Goal: Information Seeking & Learning: Learn about a topic

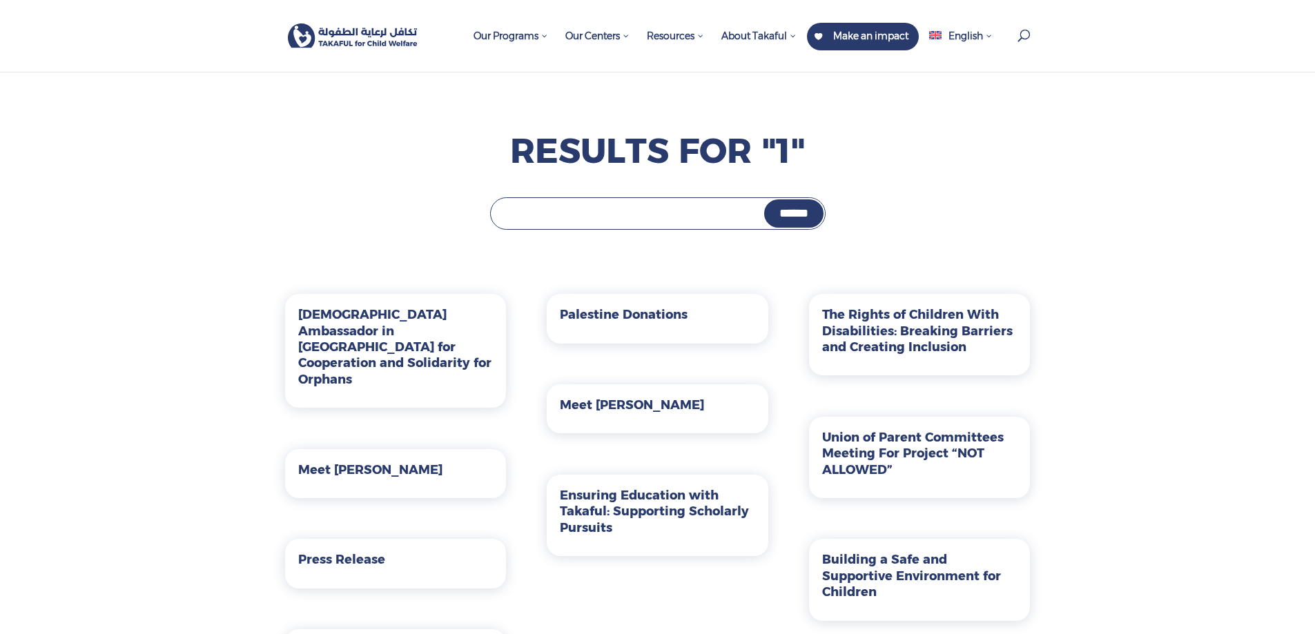
drag, startPoint x: 425, startPoint y: 45, endPoint x: 365, endPoint y: 42, distance: 60.8
click at [365, 42] on div at bounding box center [658, 36] width 746 height 72
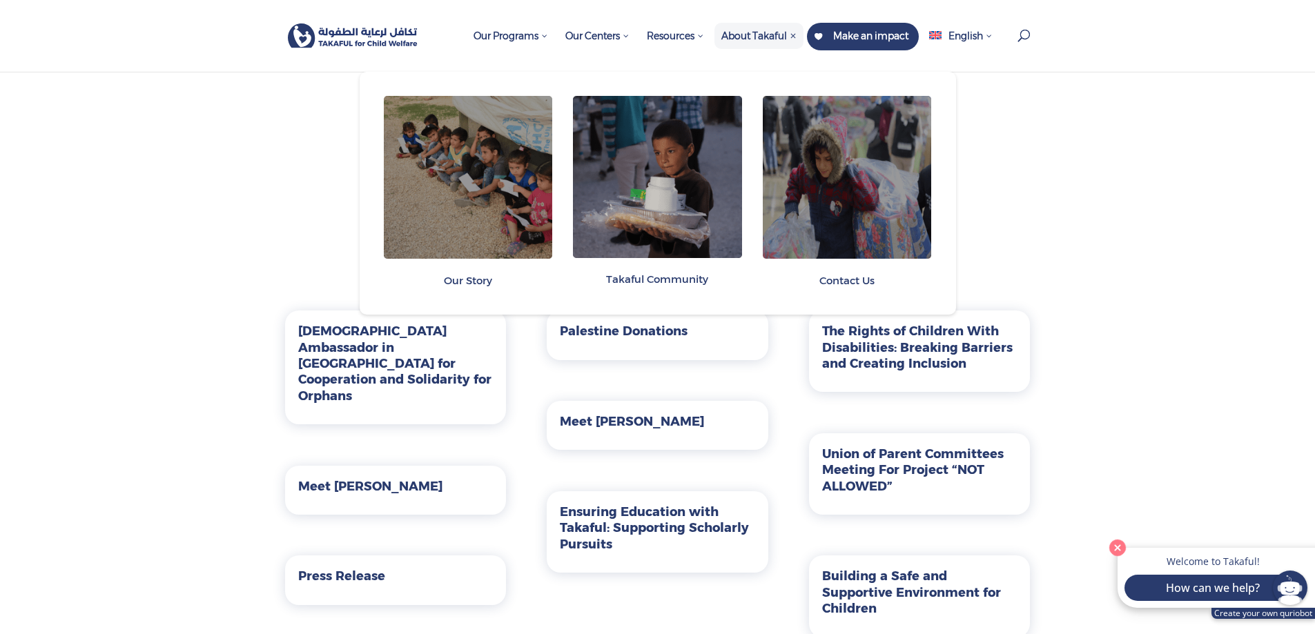
click at [775, 41] on span "About Takaful" at bounding box center [758, 36] width 75 height 12
click at [767, 30] on span "About Takaful" at bounding box center [758, 36] width 75 height 12
click at [485, 278] on span "Our Story" at bounding box center [468, 280] width 48 height 13
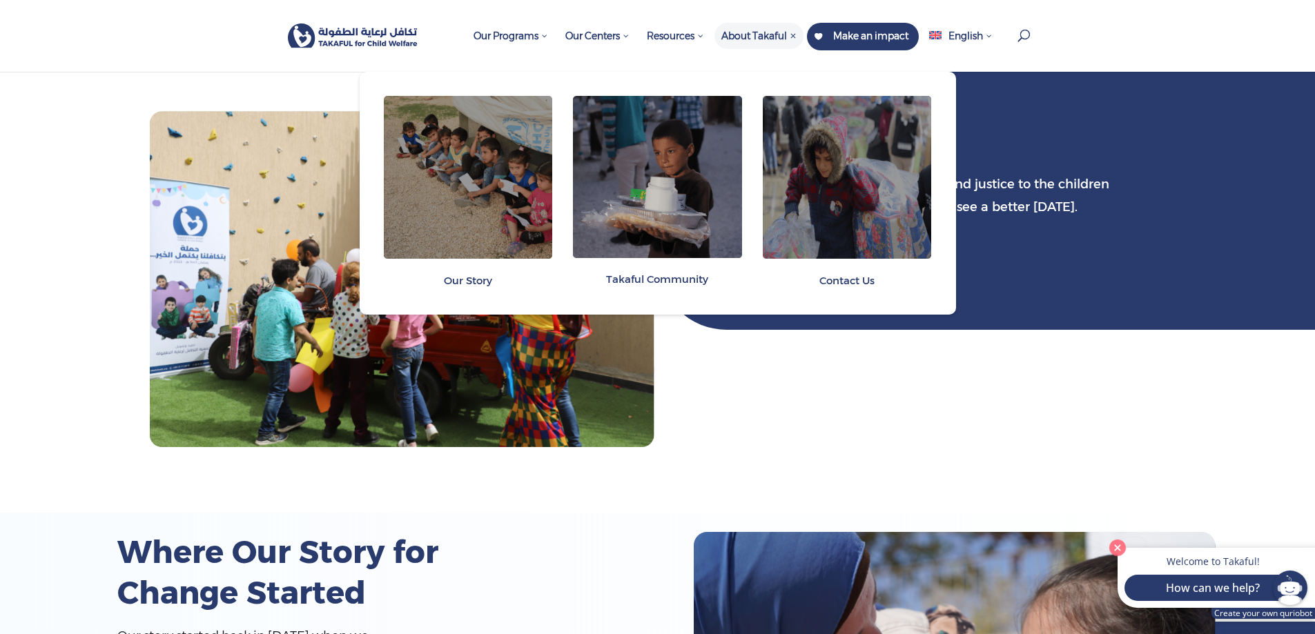
click at [860, 278] on span "Contact Us" at bounding box center [847, 280] width 55 height 13
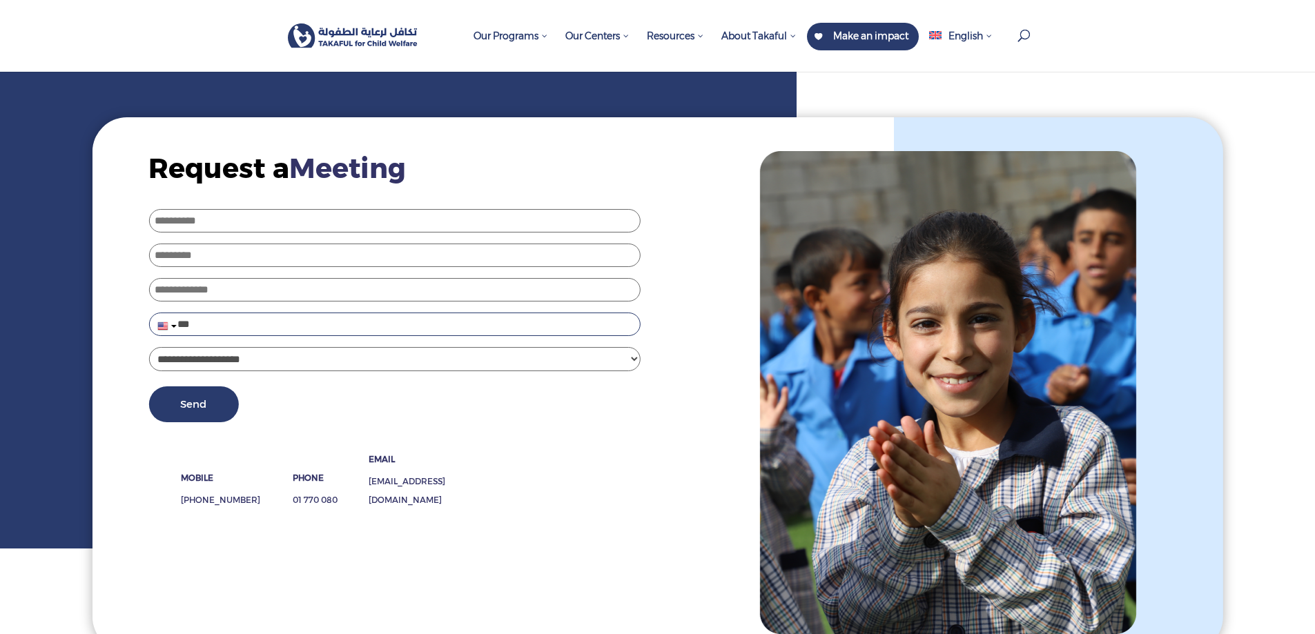
scroll to position [69, 0]
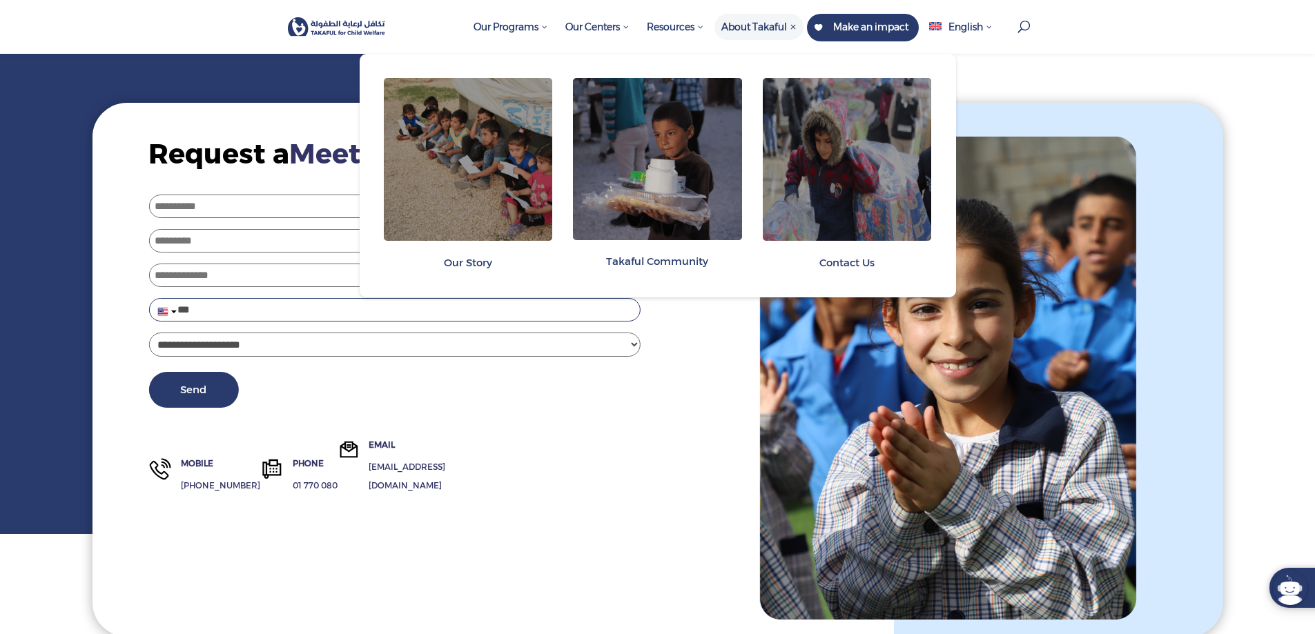
click at [681, 246] on span "Takaful Community" at bounding box center [657, 261] width 169 height 36
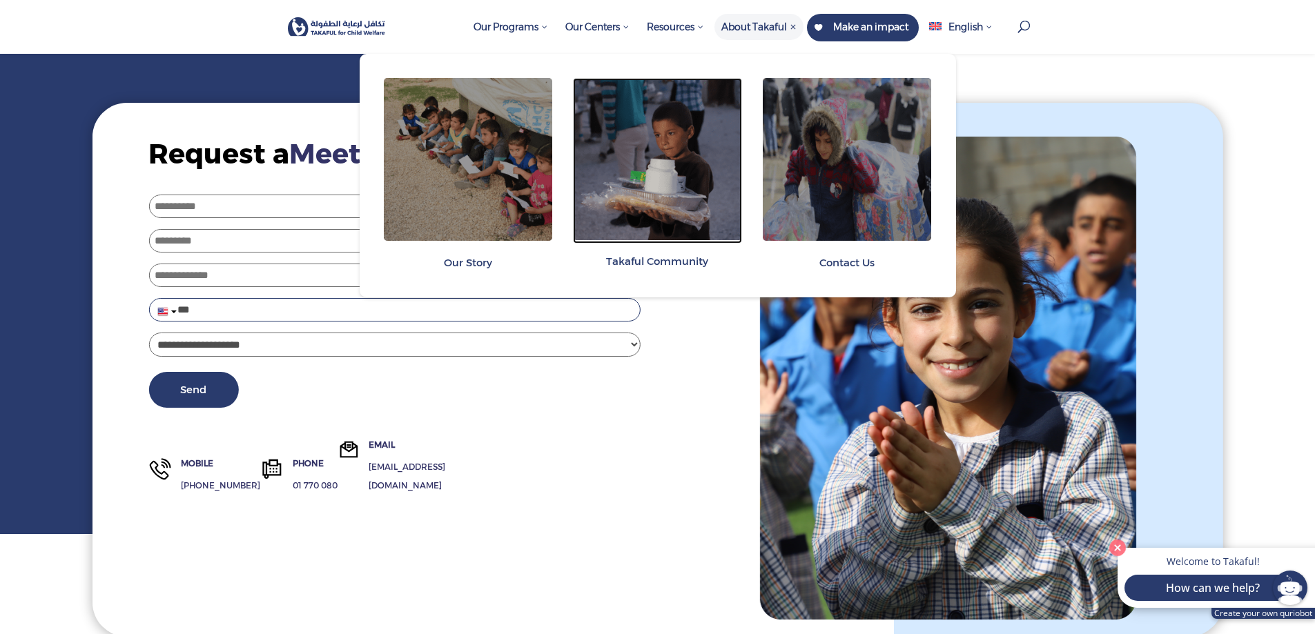
click at [671, 177] on img at bounding box center [657, 159] width 169 height 162
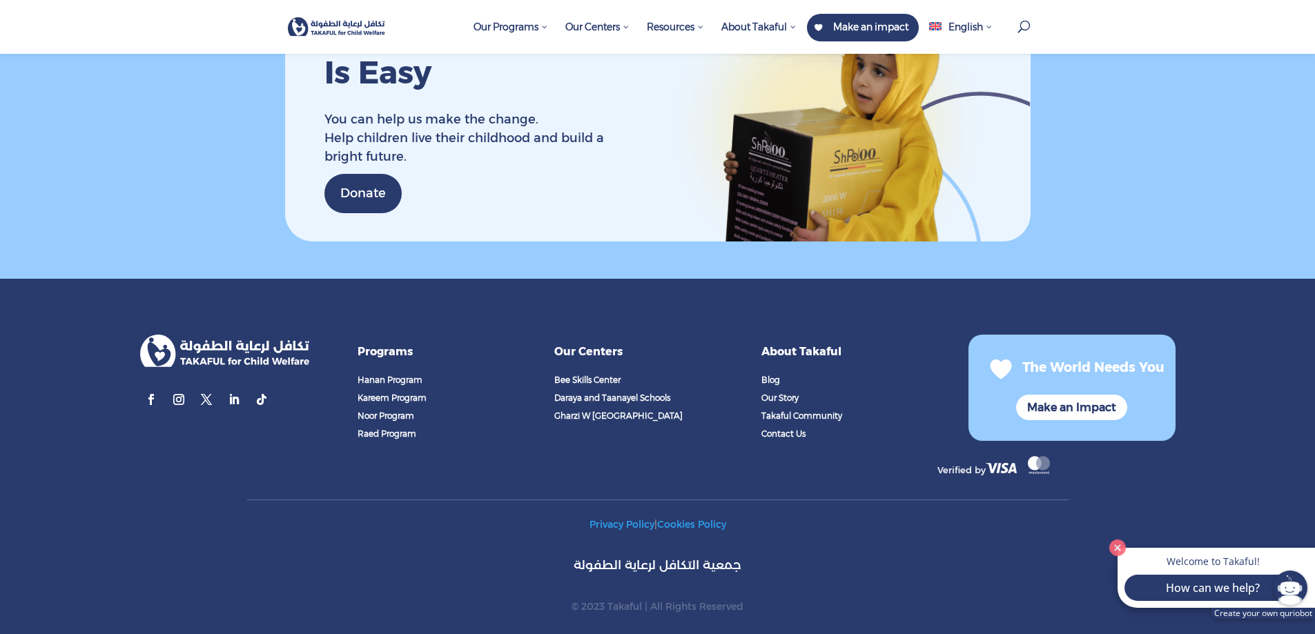
scroll to position [2954, 0]
drag, startPoint x: 321, startPoint y: 349, endPoint x: 229, endPoint y: 350, distance: 91.8
click at [229, 350] on div "Follow Follow Follow Follow Follow" at bounding box center [243, 374] width 207 height 81
click at [798, 392] on span "Our Story" at bounding box center [780, 397] width 37 height 10
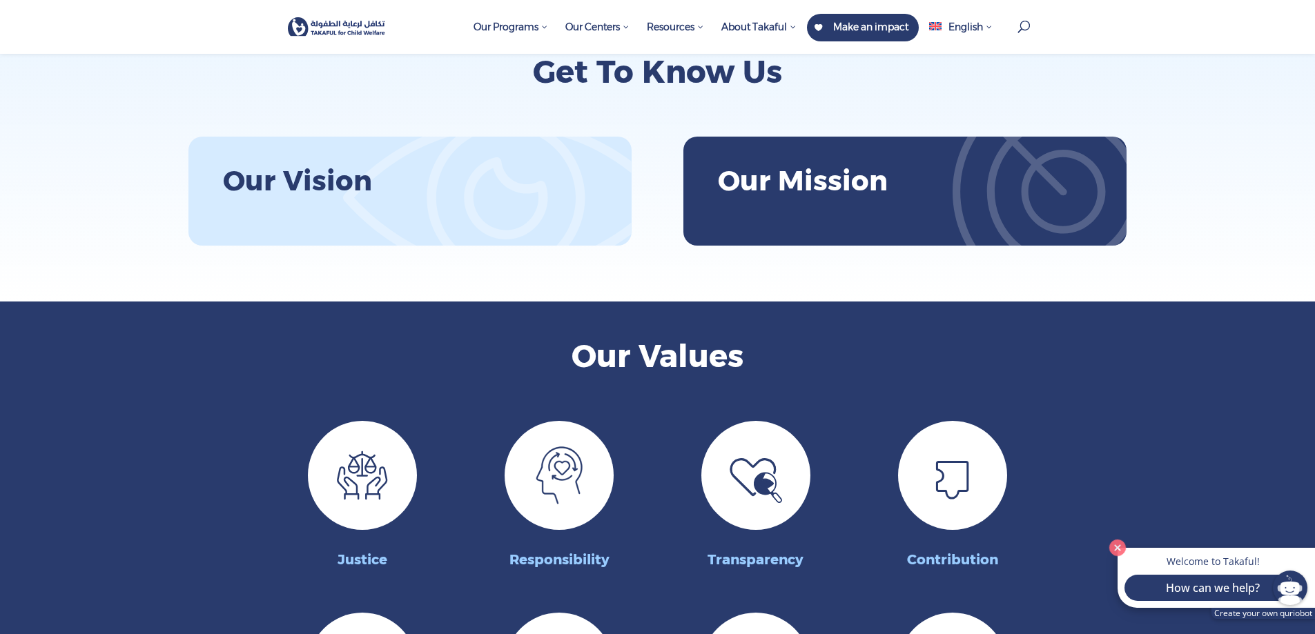
scroll to position [1519, 0]
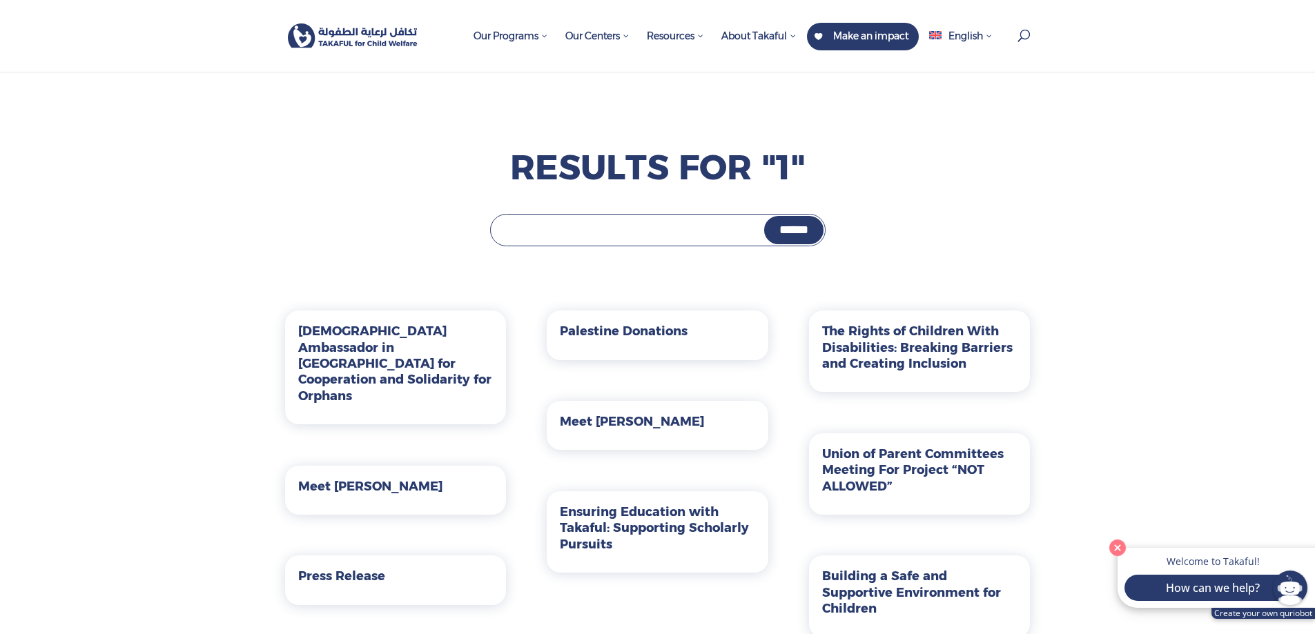
click at [366, 41] on img at bounding box center [353, 35] width 130 height 25
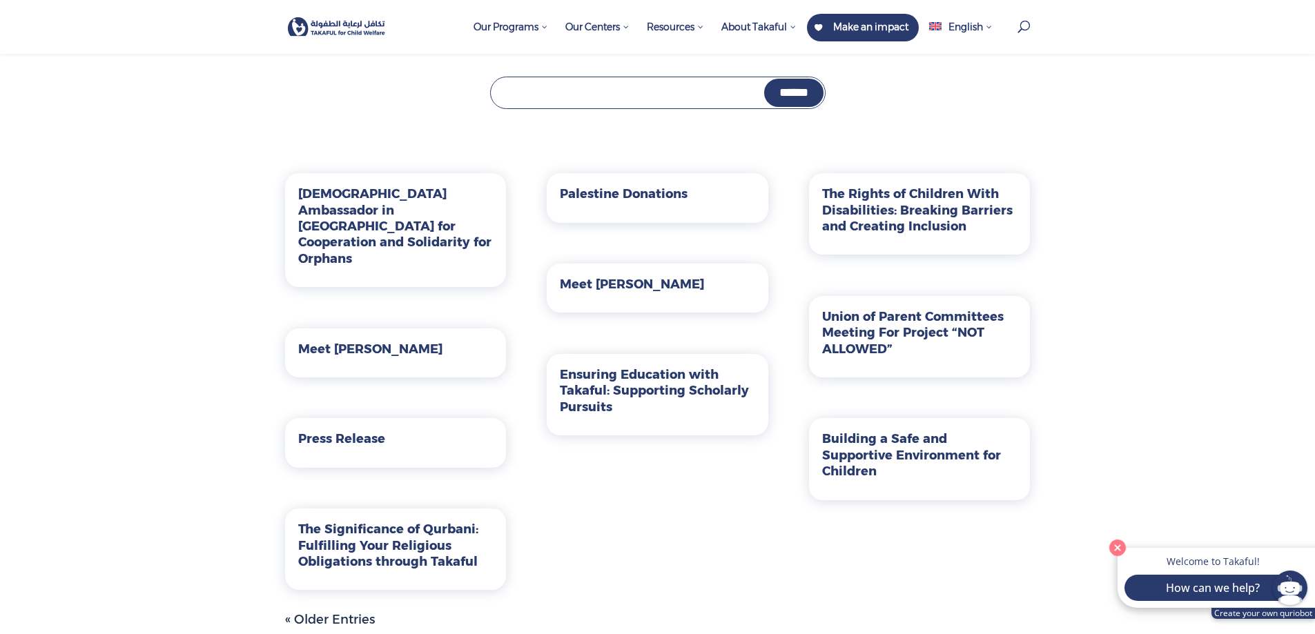
scroll to position [138, 0]
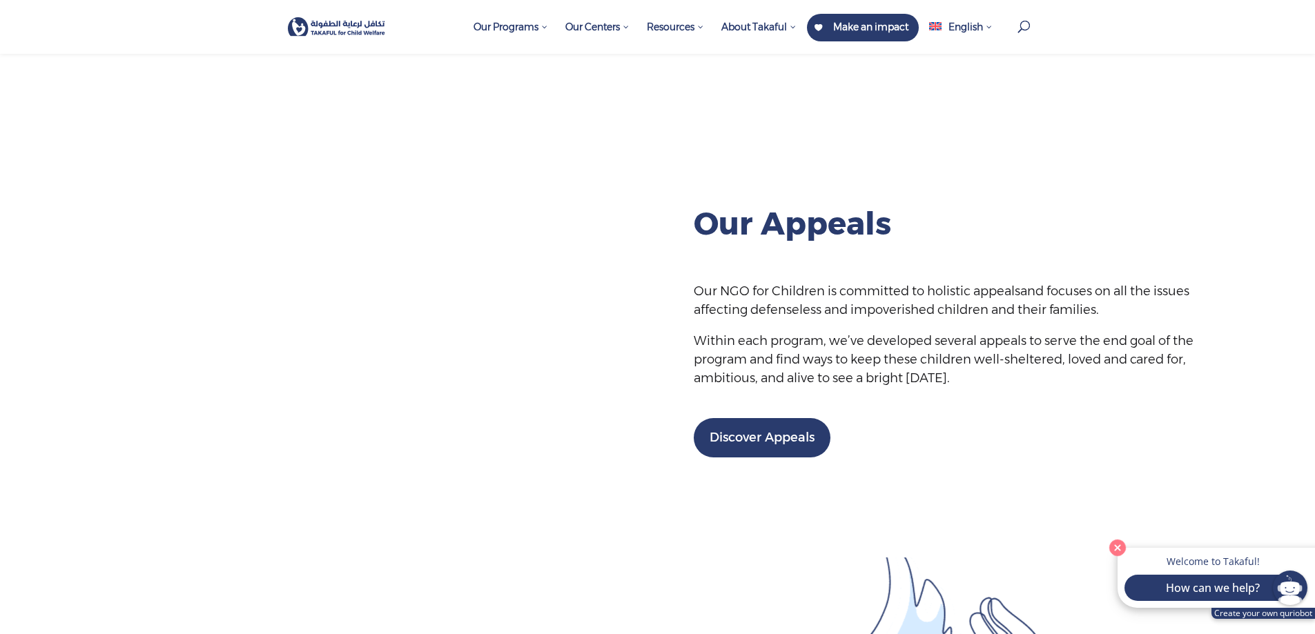
scroll to position [2140, 0]
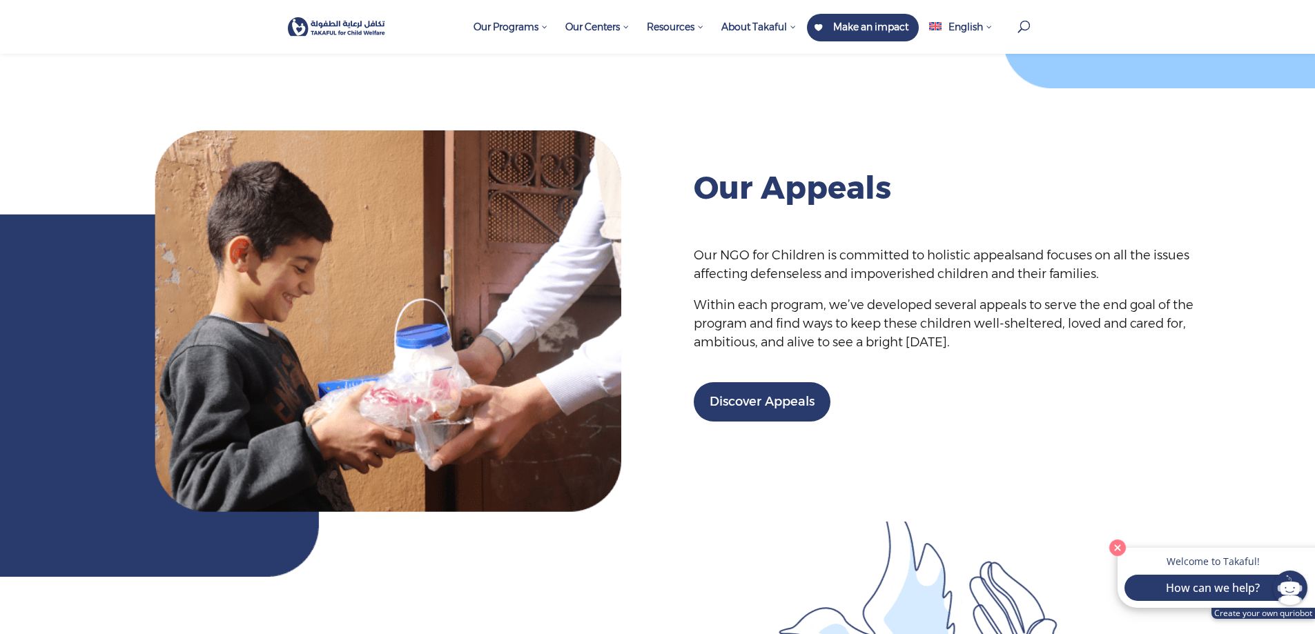
click at [994, 122] on div "We Are Committed to Child Welfare We are committed to creating a world where ch…" at bounding box center [657, 280] width 1315 height 1364
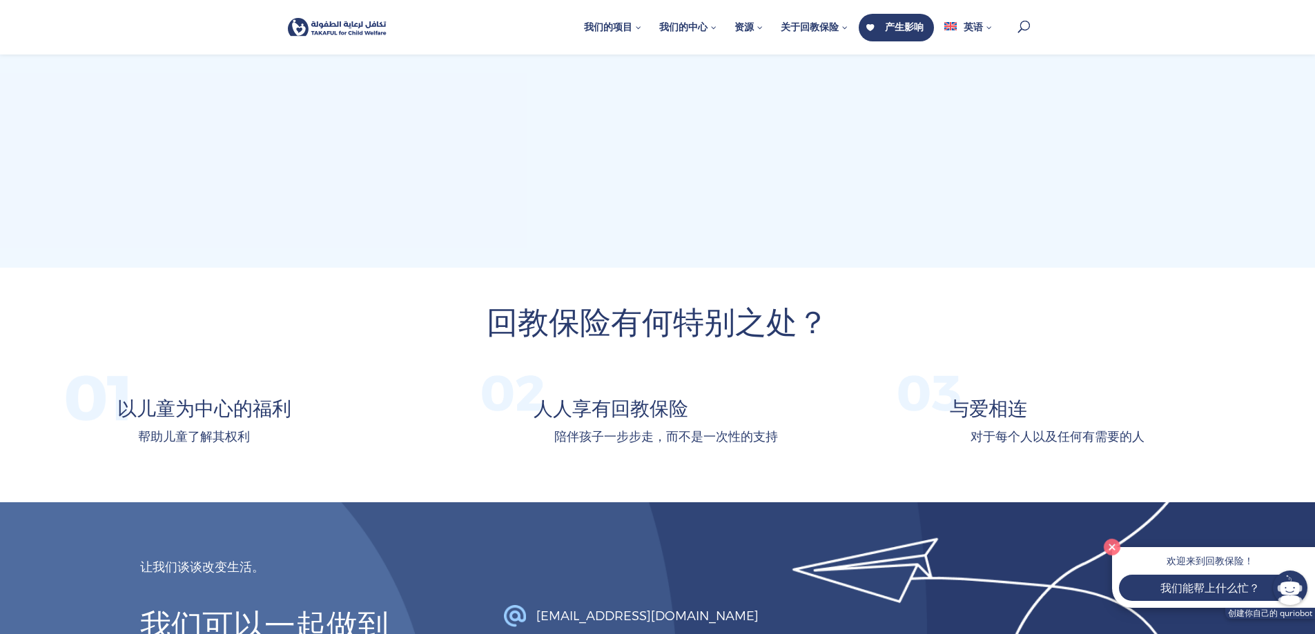
scroll to position [3295, 0]
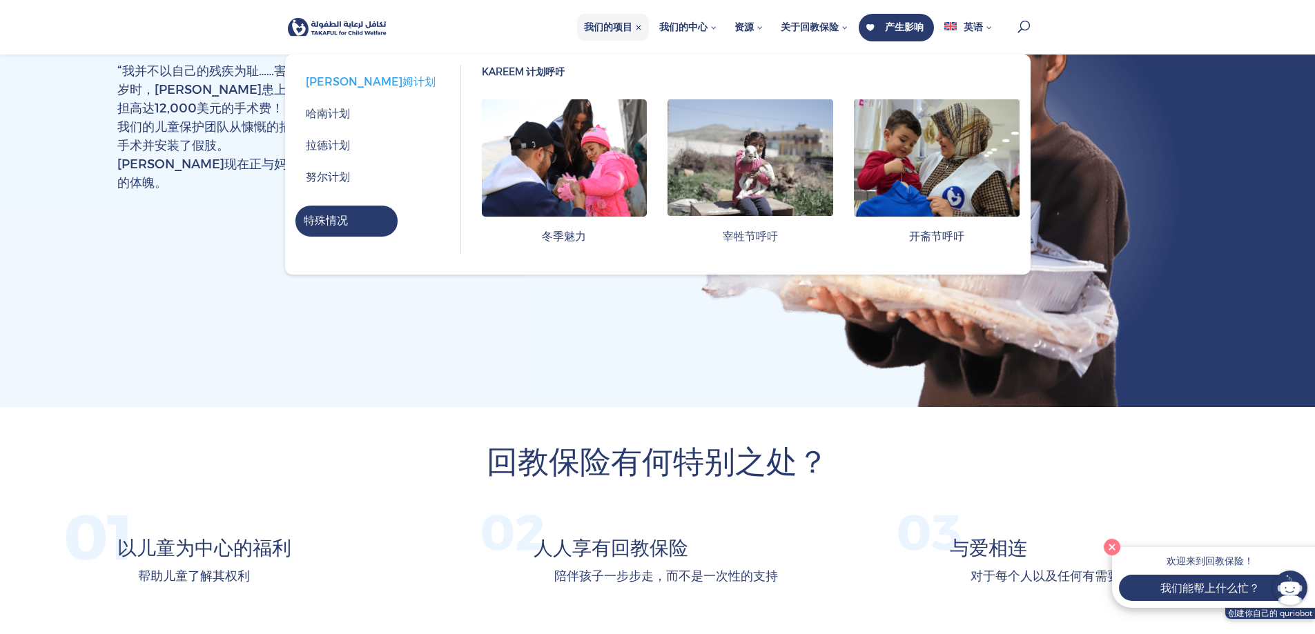
click at [637, 23] on span "我们的项目" at bounding box center [613, 27] width 58 height 13
